Goal: Complete application form

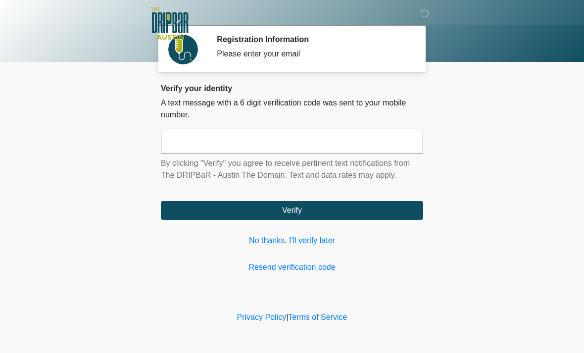
click at [310, 242] on link "No thanks, I'll verify later" at bounding box center [292, 241] width 262 height 12
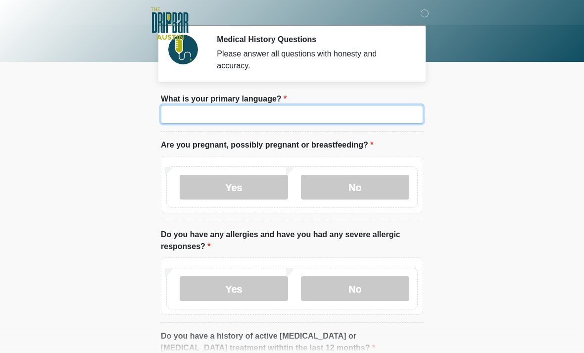
click at [277, 112] on input "What is your primary language?" at bounding box center [292, 114] width 262 height 19
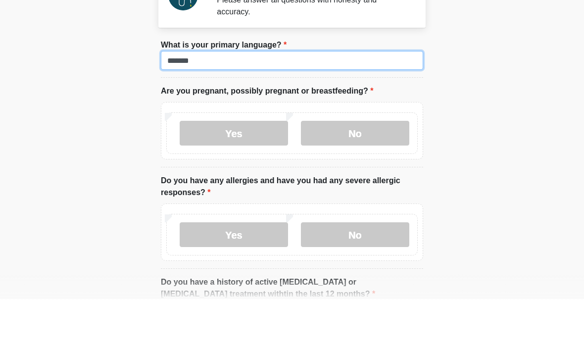
type input "*******"
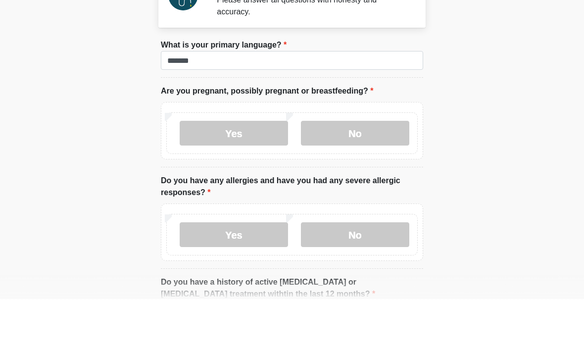
click at [356, 175] on label "No" at bounding box center [355, 187] width 108 height 25
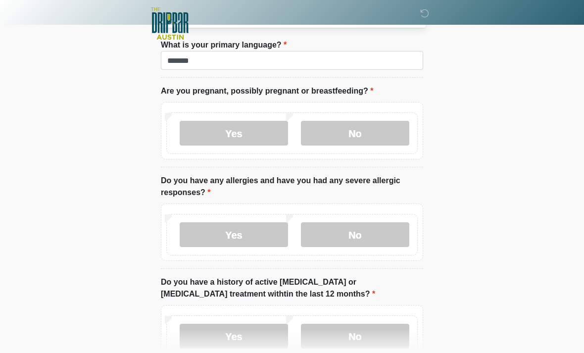
click at [366, 241] on label "No" at bounding box center [355, 234] width 108 height 25
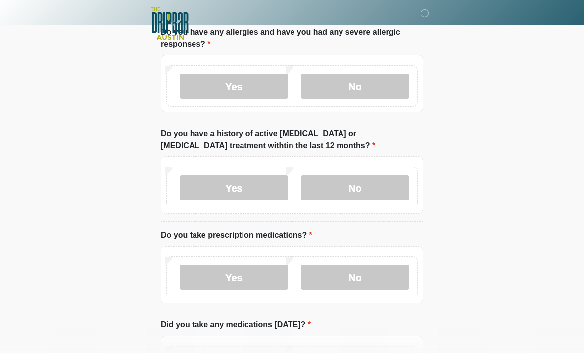
scroll to position [203, 0]
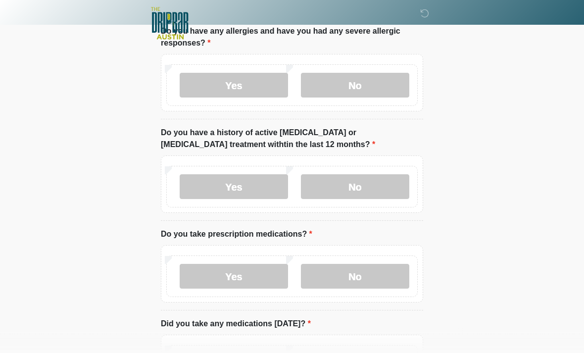
click at [367, 180] on label "No" at bounding box center [355, 187] width 108 height 25
click at [373, 272] on label "No" at bounding box center [355, 276] width 108 height 25
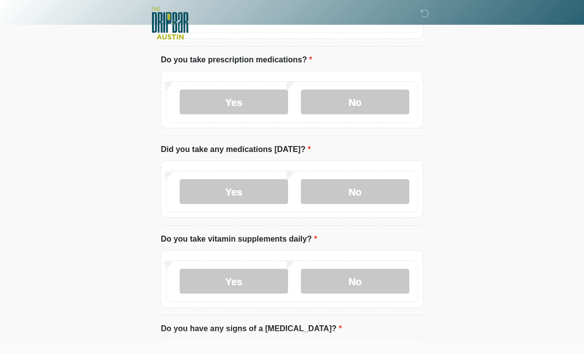
scroll to position [378, 0]
click at [376, 194] on label "No" at bounding box center [355, 191] width 108 height 25
click at [353, 286] on label "No" at bounding box center [355, 281] width 108 height 25
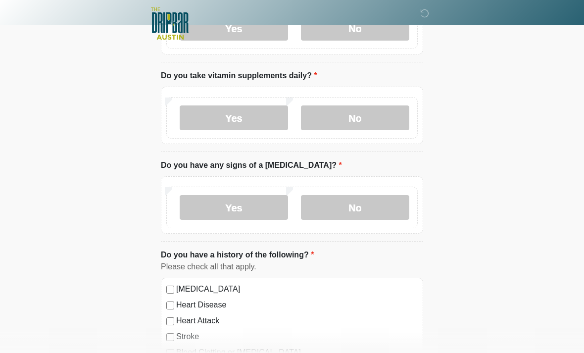
scroll to position [541, 0]
click at [366, 207] on label "No" at bounding box center [355, 207] width 108 height 25
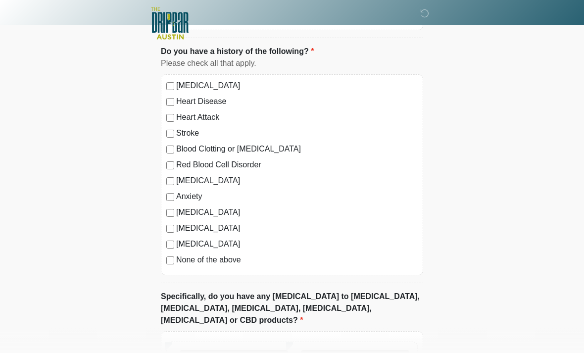
scroll to position [823, 0]
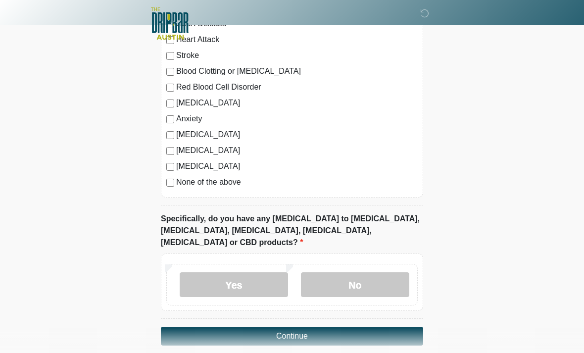
click at [365, 272] on label "No" at bounding box center [355, 284] width 108 height 25
click at [356, 327] on button "Continue" at bounding box center [292, 336] width 262 height 19
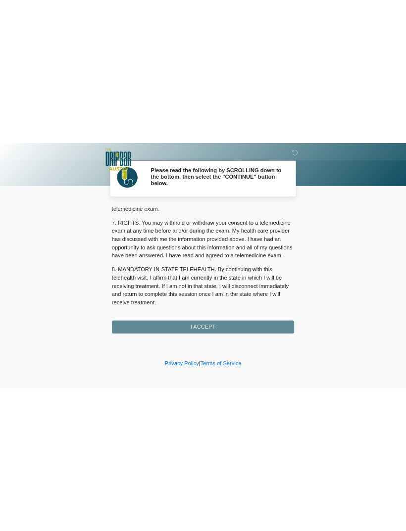
scroll to position [431, 0]
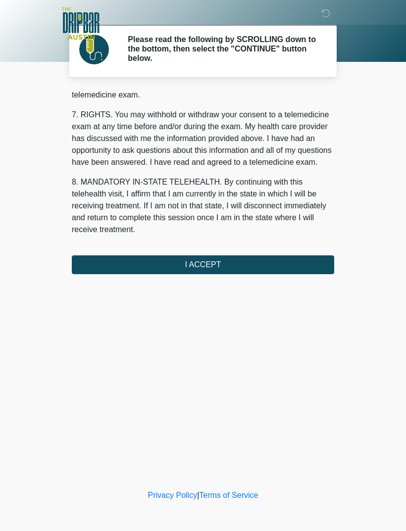
click at [161, 268] on button "I ACCEPT" at bounding box center [203, 265] width 262 height 19
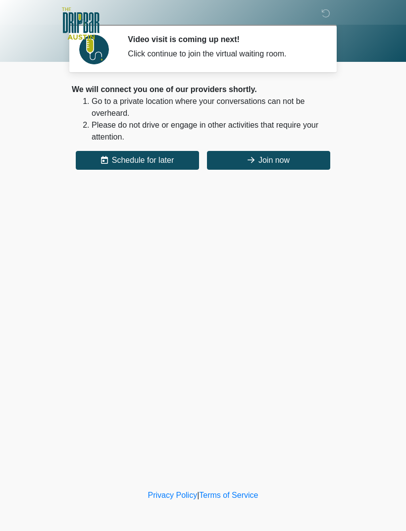
click at [276, 163] on button "Join now" at bounding box center [268, 160] width 123 height 19
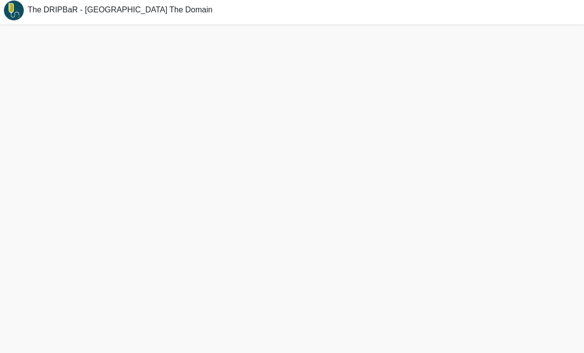
scroll to position [22, 0]
